Goal: Find contact information: Find contact information

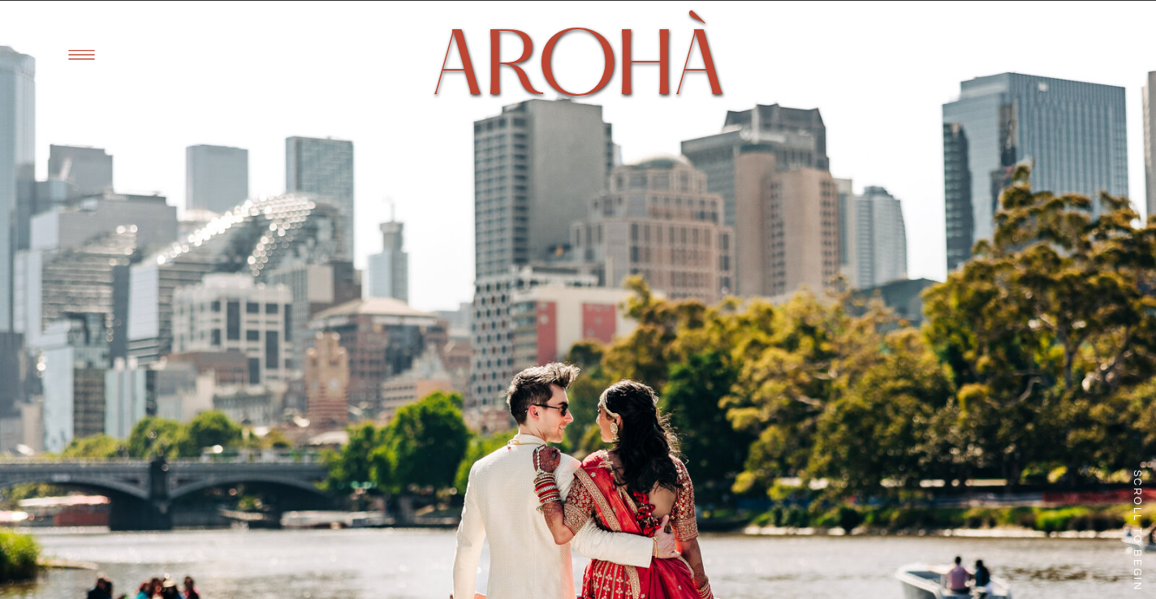
click at [83, 54] on icon at bounding box center [81, 55] width 26 height 10
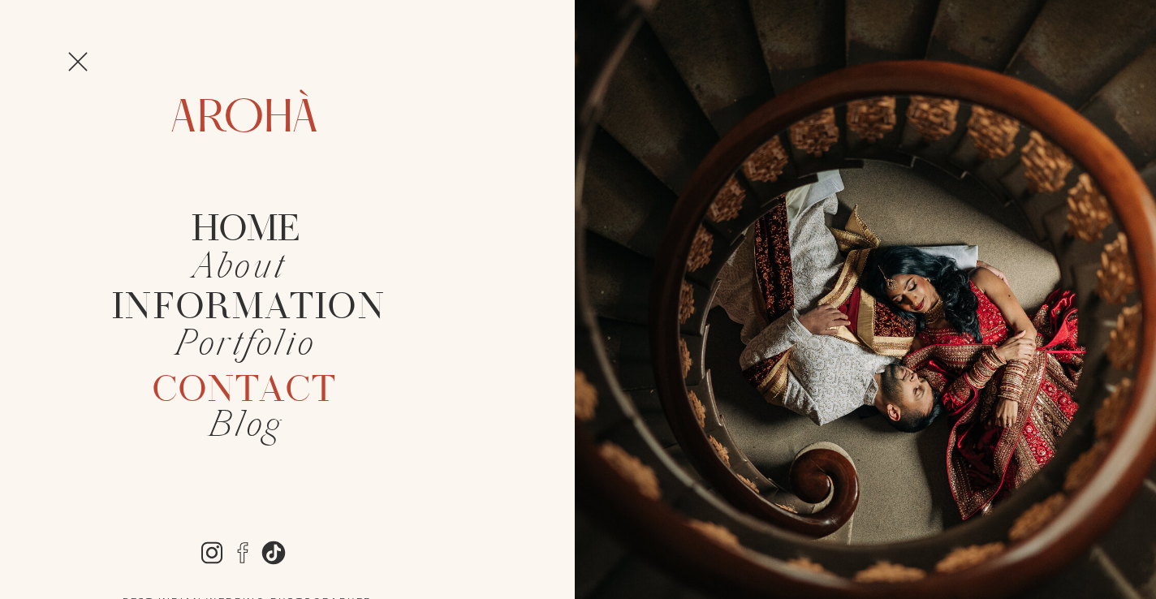
click at [286, 387] on h2 "Contact" at bounding box center [244, 389] width 235 height 37
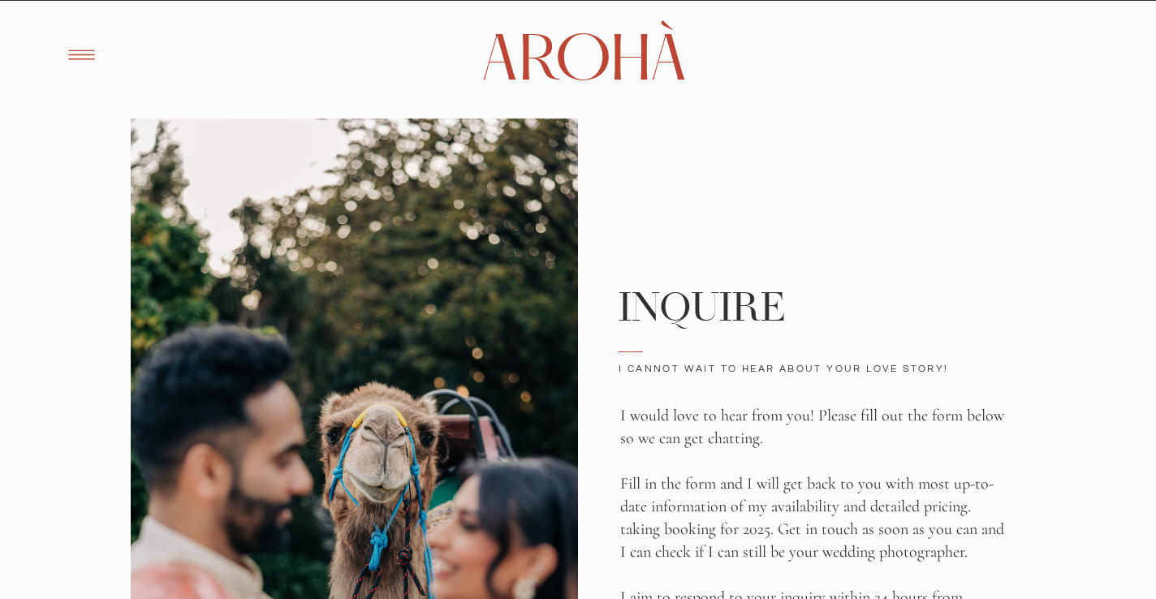
click at [71, 49] on icon at bounding box center [82, 55] width 40 height 38
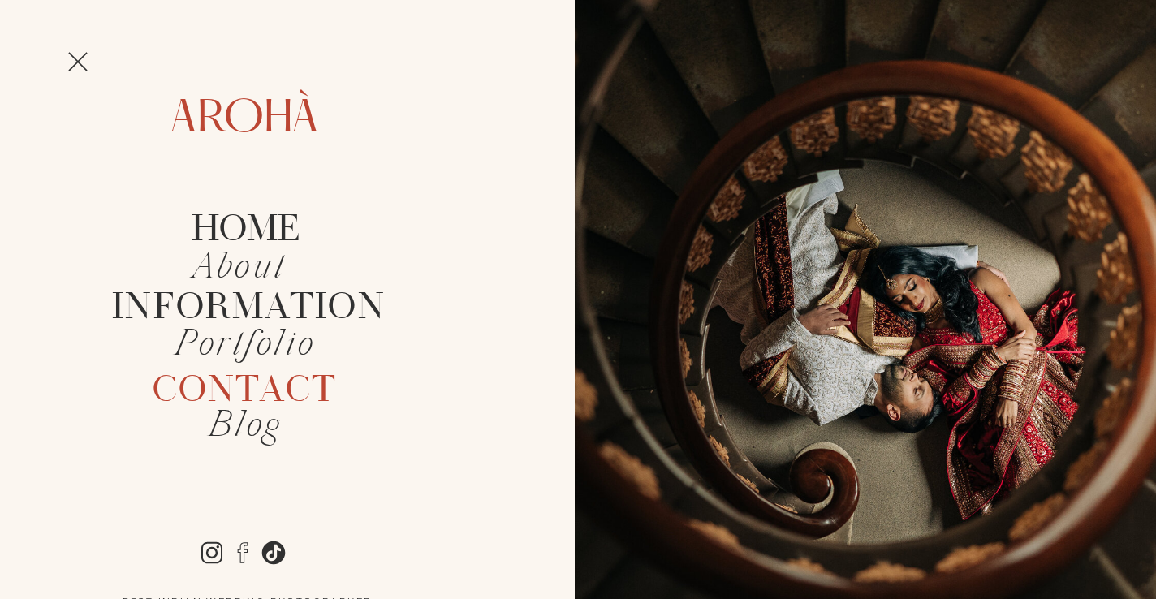
click at [247, 374] on h2 "Contact" at bounding box center [244, 389] width 235 height 37
click at [259, 134] on h2 "Arohà" at bounding box center [243, 115] width 147 height 38
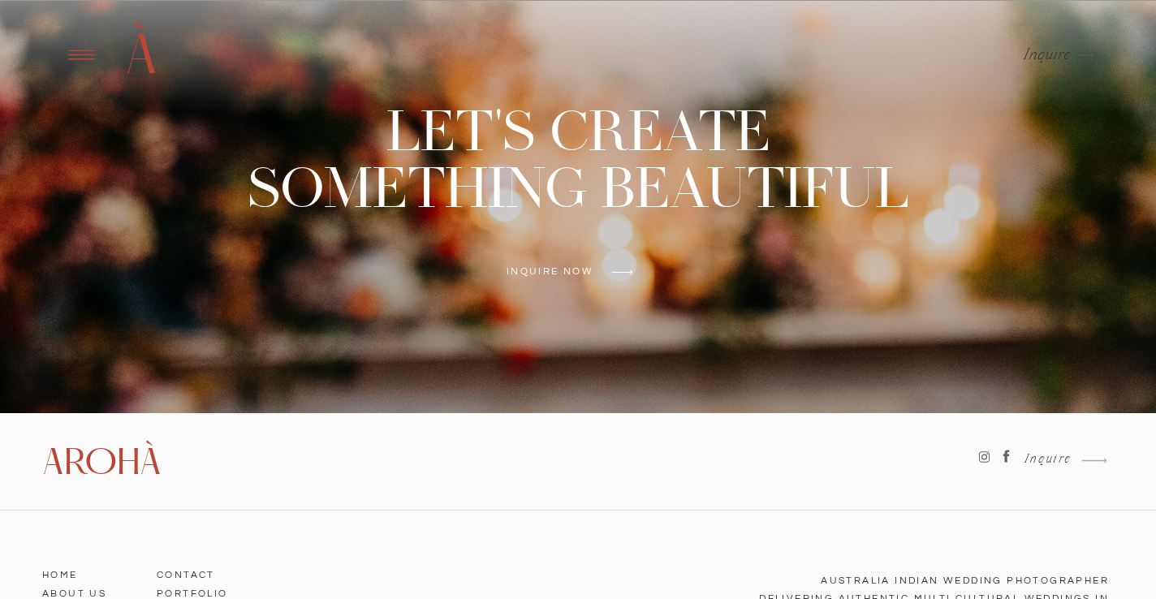
scroll to position [6715, 0]
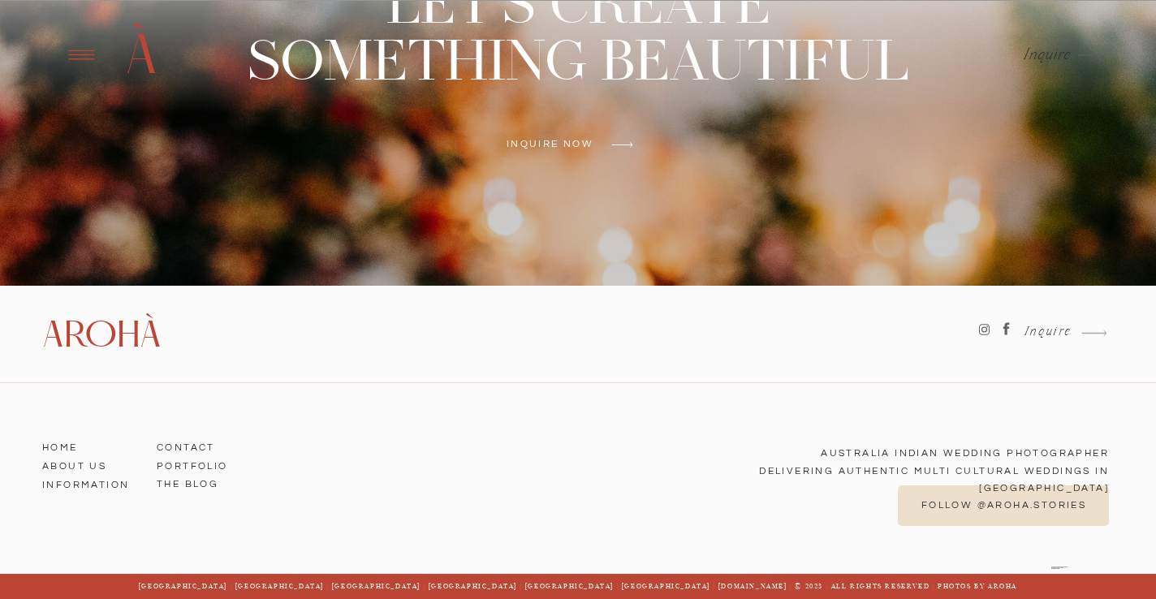
click at [168, 438] on h3 "Contact" at bounding box center [203, 445] width 93 height 15
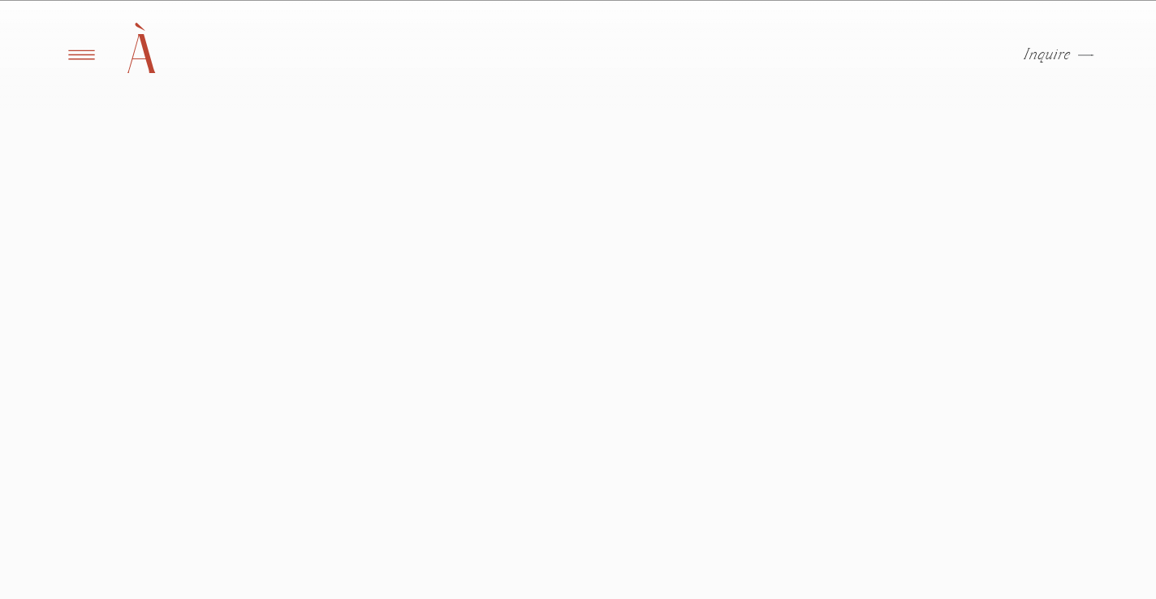
scroll to position [1107, 0]
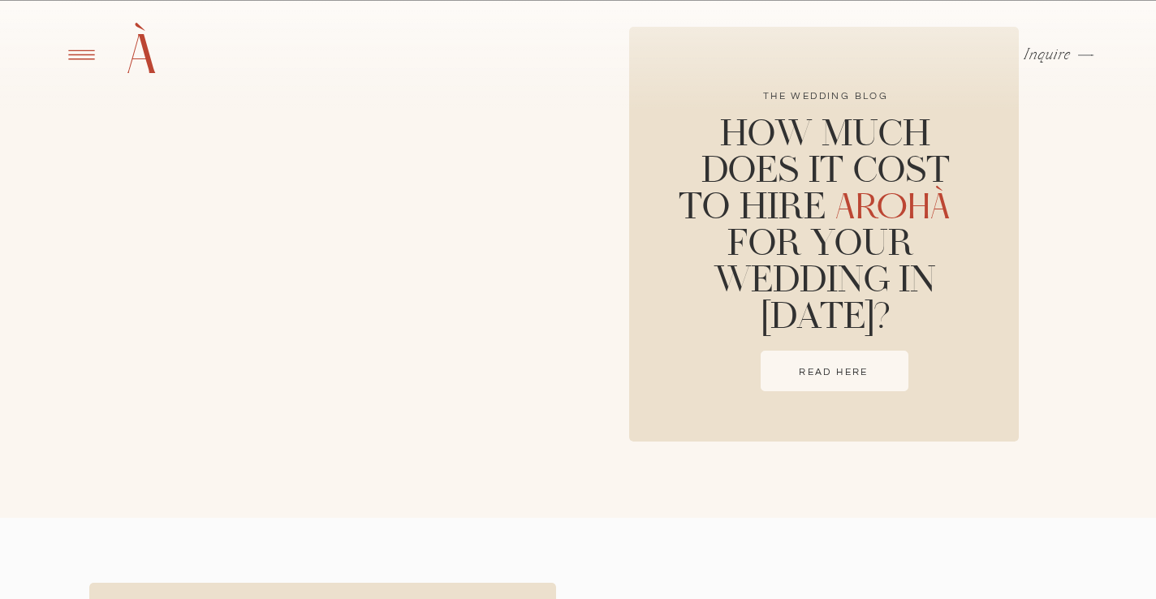
scroll to position [1153, 0]
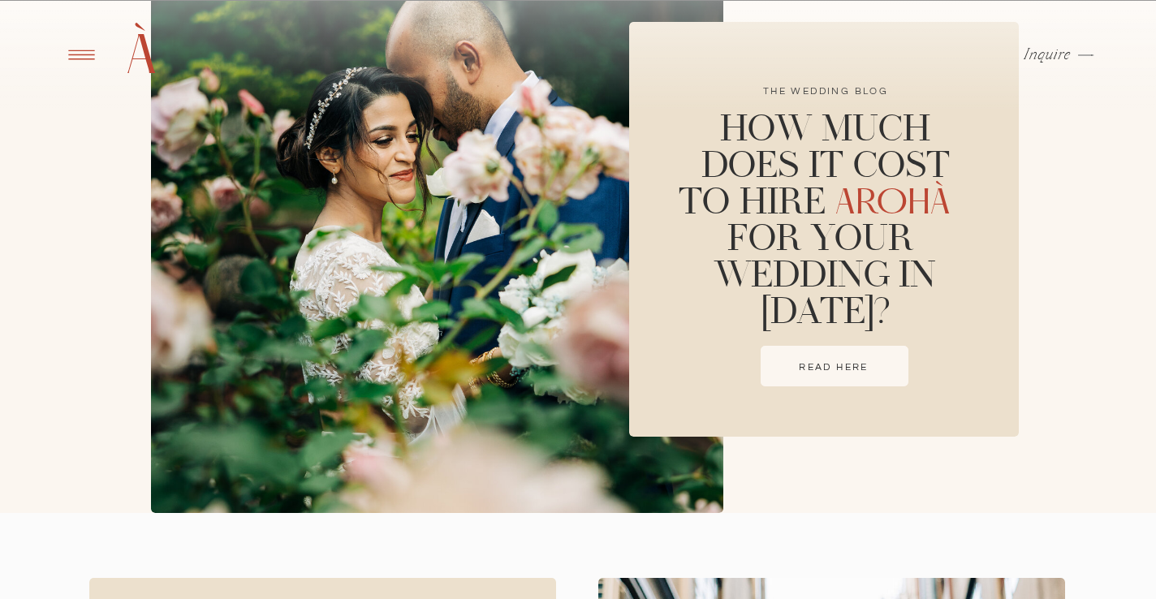
click at [812, 383] on div at bounding box center [835, 366] width 148 height 41
